Goal: Find specific page/section: Find specific page/section

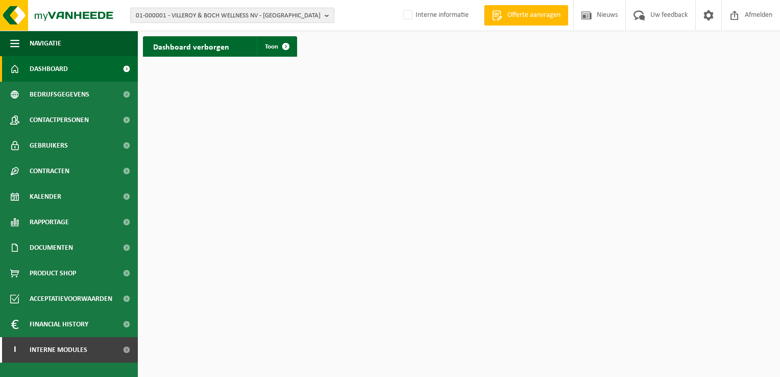
click at [325, 16] on b "button" at bounding box center [329, 15] width 9 height 14
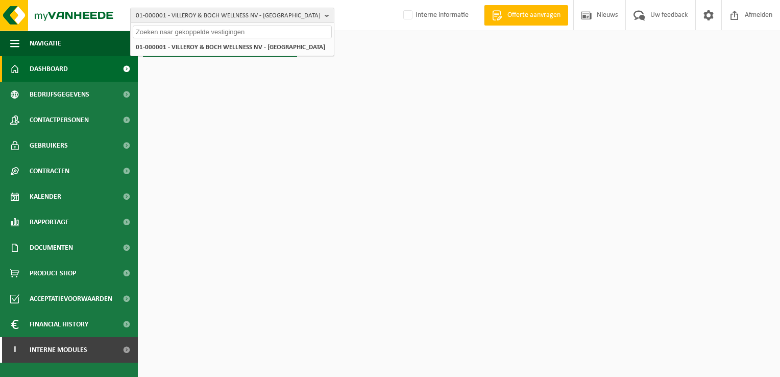
click at [289, 35] on input "text" at bounding box center [232, 32] width 199 height 13
paste input "01-003011"
drag, startPoint x: 237, startPoint y: 101, endPoint x: 225, endPoint y: 30, distance: 72.5
click at [225, 30] on input "01-003011" at bounding box center [232, 32] width 199 height 13
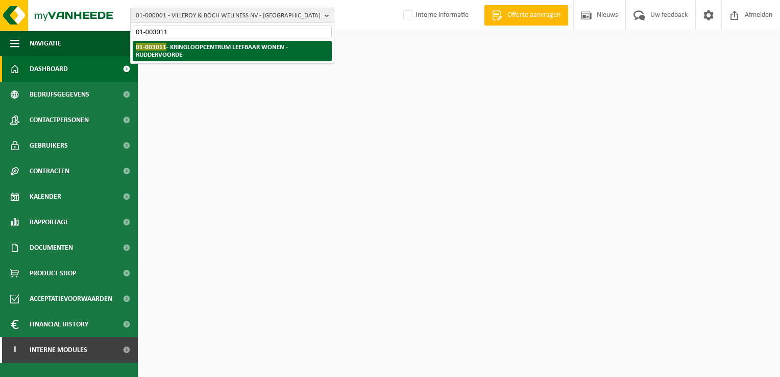
type input "01-003011"
click at [218, 46] on strong "01-003011 - KRINGLOOPCENTRUM LEEFBAAR WONEN - RUDDERVOORDE" at bounding box center [212, 50] width 152 height 15
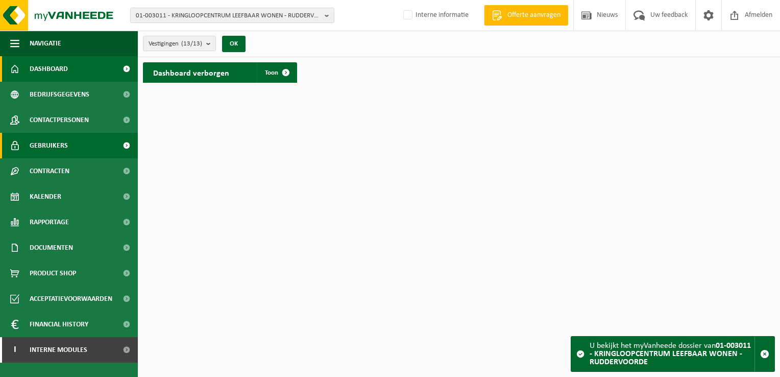
click at [60, 142] on span "Gebruikers" at bounding box center [49, 146] width 38 height 26
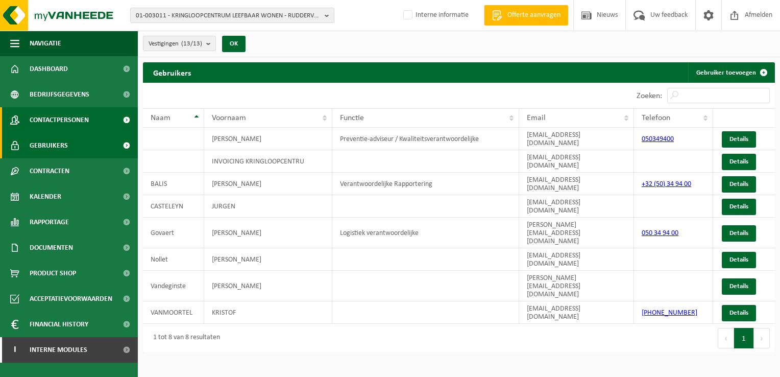
click at [75, 119] on span "Contactpersonen" at bounding box center [59, 120] width 59 height 26
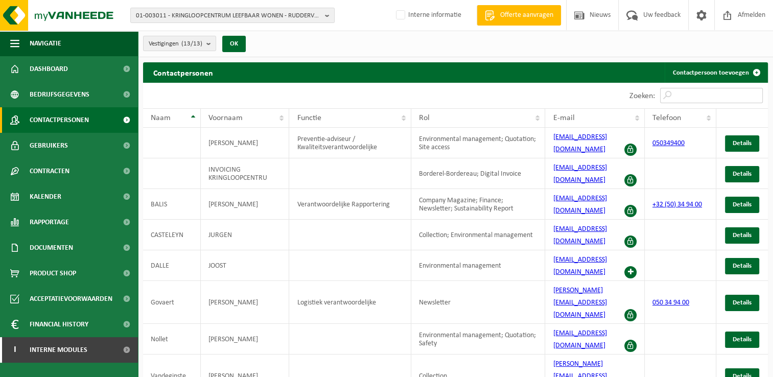
click at [725, 91] on input "Zoeken:" at bounding box center [711, 95] width 103 height 15
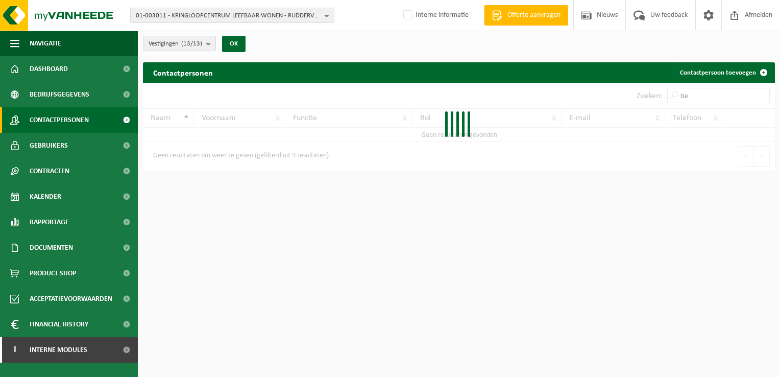
type input "b"
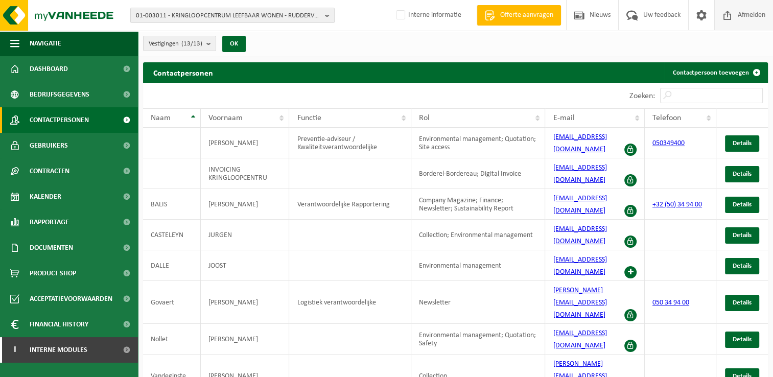
click at [740, 17] on span "Afmelden" at bounding box center [751, 15] width 33 height 30
